Goal: Task Accomplishment & Management: Use online tool/utility

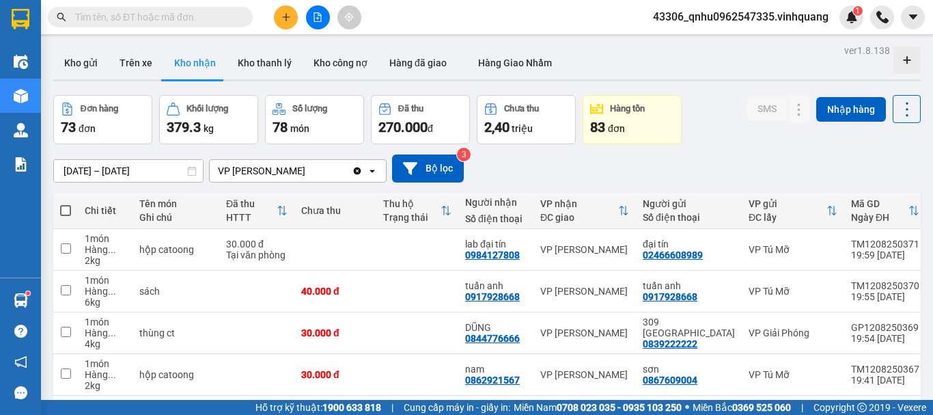
drag, startPoint x: 0, startPoint y: 0, endPoint x: 222, endPoint y: 14, distance: 222.5
click at [240, 14] on span at bounding box center [243, 17] width 8 height 15
click at [176, 18] on input "text" at bounding box center [155, 17] width 161 height 15
paste input "0965779368"
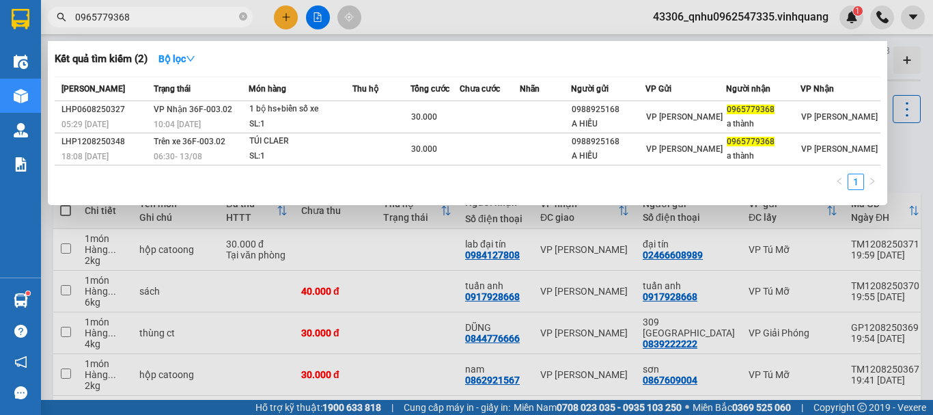
type input "0965779368"
click at [242, 15] on icon "close-circle" at bounding box center [243, 16] width 8 height 8
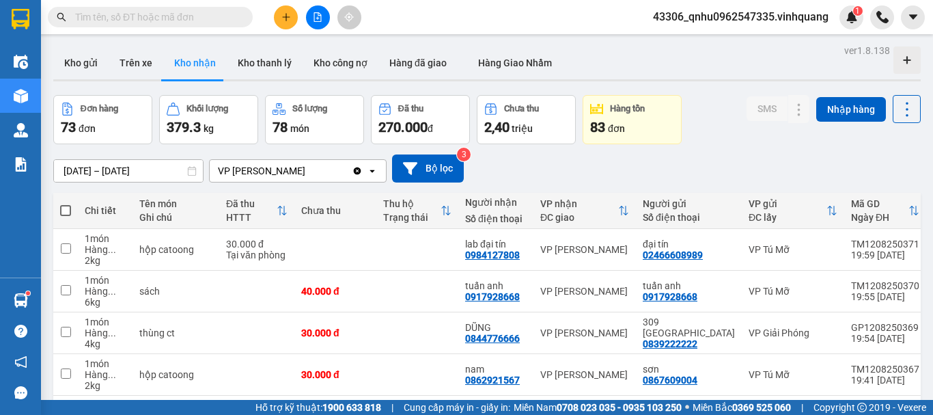
click at [221, 13] on input "text" at bounding box center [155, 17] width 161 height 15
paste input "0942904678"
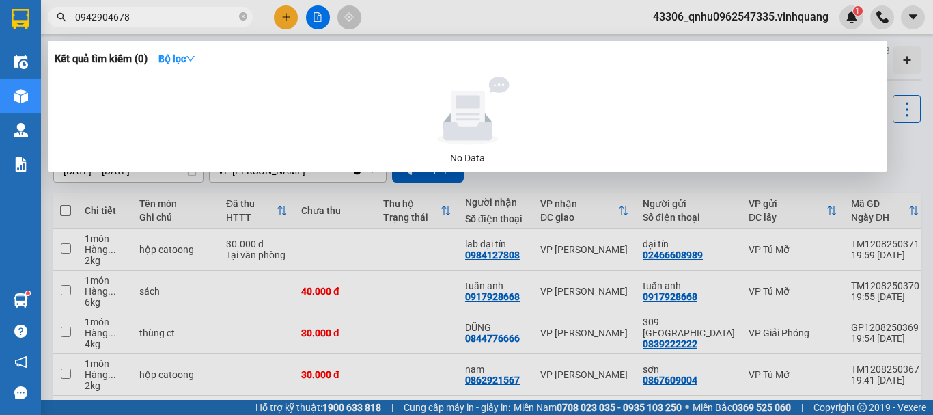
type input "0942904678"
click at [242, 17] on icon "close-circle" at bounding box center [243, 16] width 8 height 8
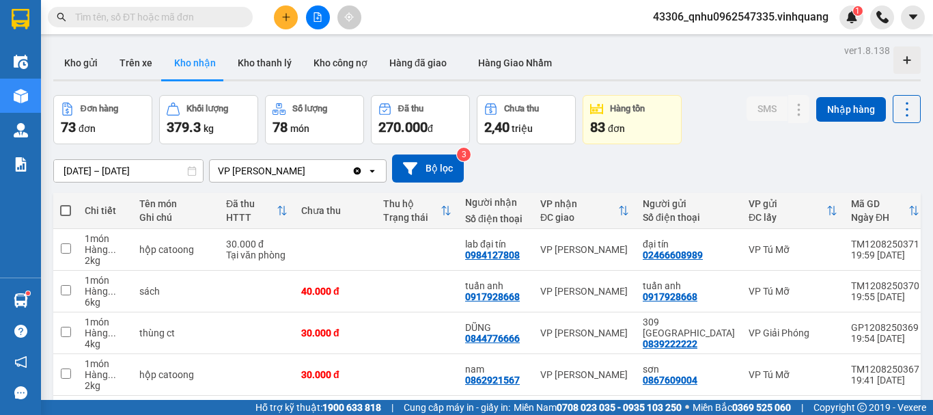
click at [201, 20] on input "text" at bounding box center [155, 17] width 161 height 15
paste input "0827006666"
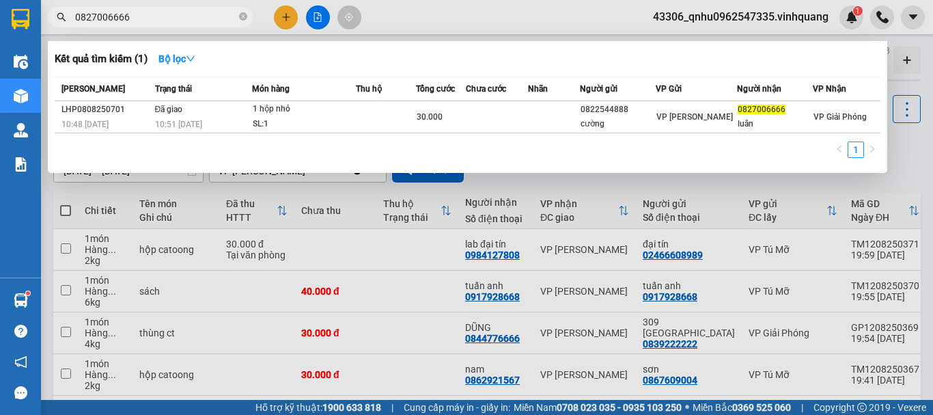
type input "0827006666"
click at [246, 14] on icon "close-circle" at bounding box center [243, 16] width 8 height 8
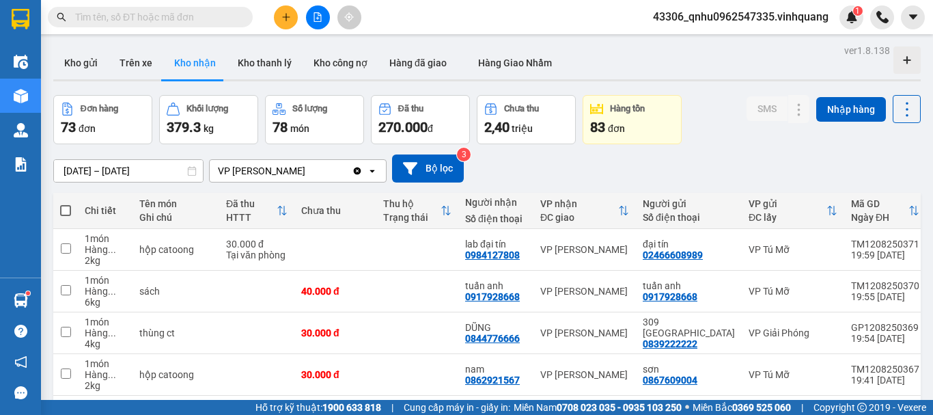
click at [221, 18] on input "text" at bounding box center [155, 17] width 161 height 15
paste input "0976202758"
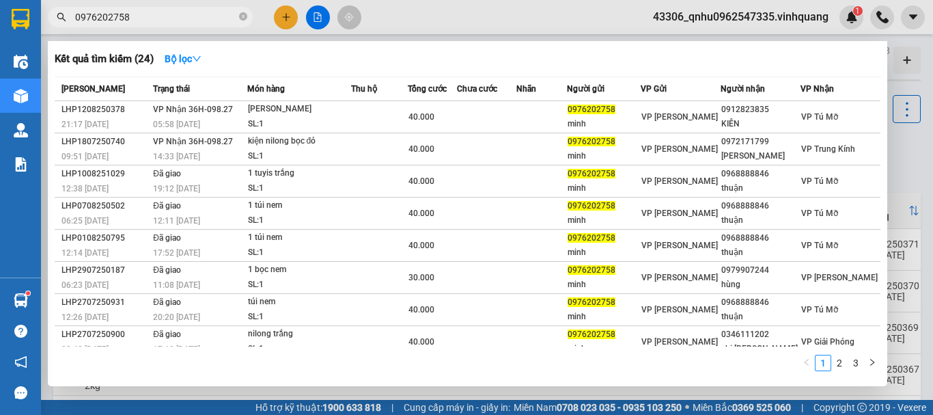
type input "0976202758"
click at [245, 14] on icon "close-circle" at bounding box center [243, 16] width 8 height 8
click at [223, 14] on input "text" at bounding box center [155, 17] width 161 height 15
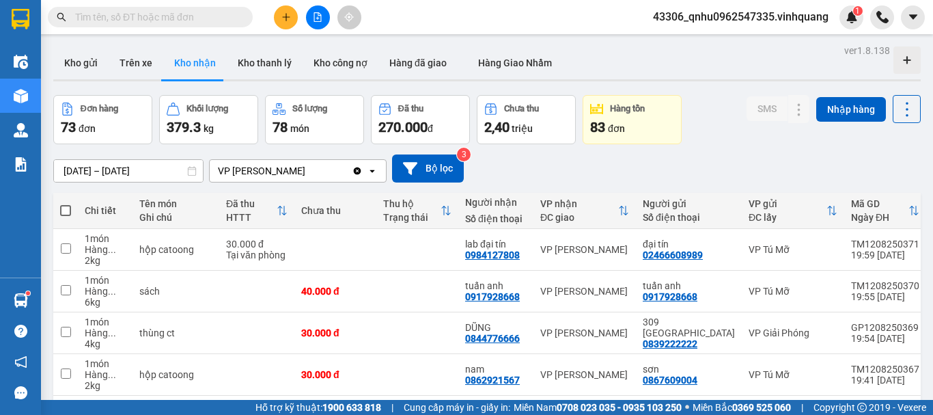
paste input "0868959614"
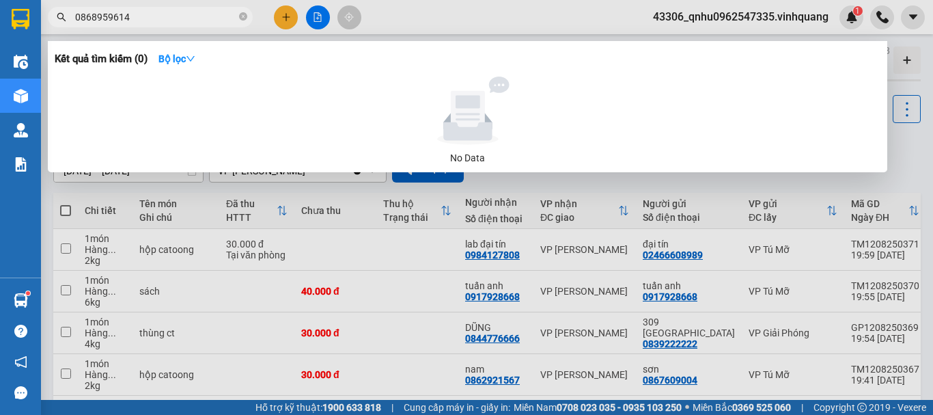
type input "0868959614"
